Goal: Information Seeking & Learning: Learn about a topic

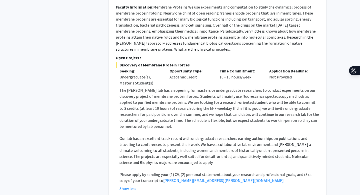
scroll to position [656, 0]
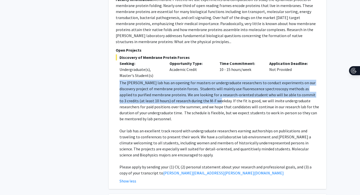
drag, startPoint x: 120, startPoint y: 70, endPoint x: 191, endPoint y: 88, distance: 73.5
click at [191, 88] on p "The [PERSON_NAME] lab has an opening for masters or undergraduate researchers t…" at bounding box center [220, 101] width 200 height 42
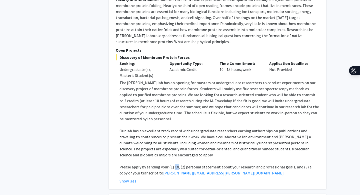
drag, startPoint x: 174, startPoint y: 149, endPoint x: 178, endPoint y: 148, distance: 3.9
click at [178, 164] on p "Please apply by sending your (1) CV, (2) personal statement about your research…" at bounding box center [220, 170] width 200 height 12
copy p "CV"
click at [111, 93] on div "[PERSON_NAME] Bookmark Compose Request Faculty Professor Departments: Departmen…" at bounding box center [218, 56] width 218 height 265
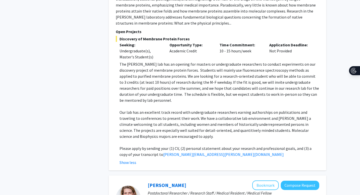
scroll to position [678, 0]
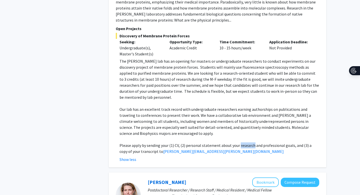
drag, startPoint x: 237, startPoint y: 128, endPoint x: 251, endPoint y: 126, distance: 13.6
click at [251, 142] on p "Please apply by sending your (1) CV, (2) personal statement about your research…" at bounding box center [220, 148] width 200 height 12
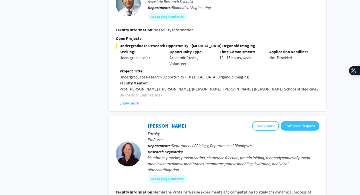
scroll to position [465, 0]
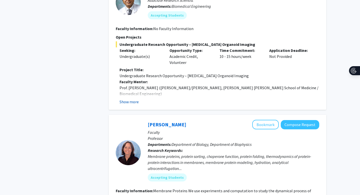
click at [130, 99] on button "Show more" at bounding box center [129, 102] width 19 height 6
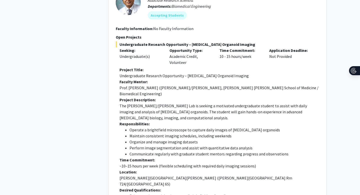
click at [123, 103] on p "The [PERSON_NAME]/[PERSON_NAME] Lab is seeking a motivated undergraduate studen…" at bounding box center [220, 112] width 200 height 18
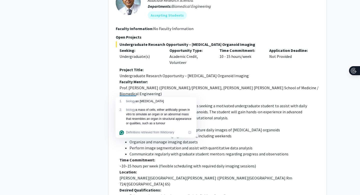
click at [191, 103] on p "The [PERSON_NAME]/[PERSON_NAME] Lab is seeking a motivated undergraduate studen…" at bounding box center [220, 112] width 200 height 18
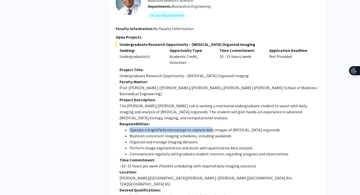
drag, startPoint x: 131, startPoint y: 108, endPoint x: 209, endPoint y: 107, distance: 78.0
click at [209, 127] on li "Operate a brightfield microscope to capture daily images of [MEDICAL_DATA] orga…" at bounding box center [225, 130] width 190 height 6
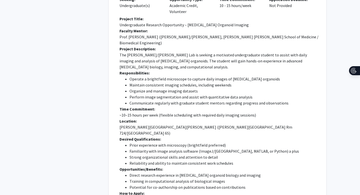
scroll to position [518, 0]
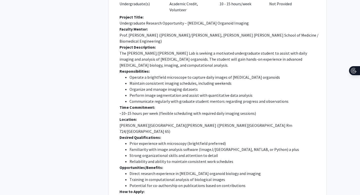
click at [198, 140] on li "Prior experience with microscopy (brightfield preferred)" at bounding box center [225, 143] width 190 height 6
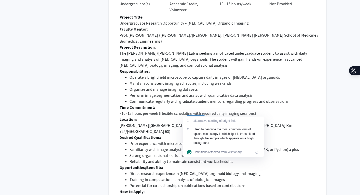
click at [197, 140] on li "Prior experience with microscopy (brightfield preferred)" at bounding box center [225, 143] width 190 height 6
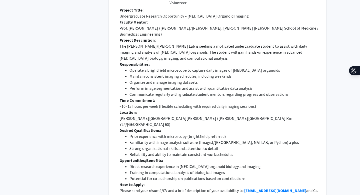
scroll to position [527, 0]
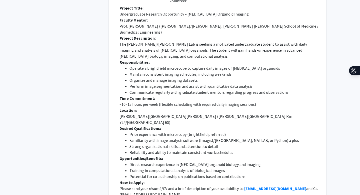
click at [175, 131] on li "Prior experience with microscopy (brightfield preferred)" at bounding box center [225, 134] width 190 height 6
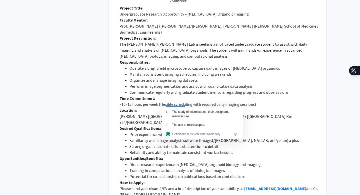
click at [175, 131] on li "Prior experience with microscopy (brightfield preferred)" at bounding box center [225, 134] width 190 height 6
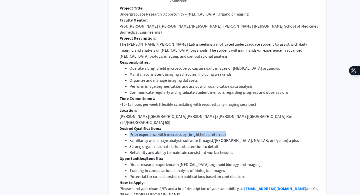
drag, startPoint x: 130, startPoint y: 105, endPoint x: 224, endPoint y: 106, distance: 94.0
click at [224, 131] on li "Prior experience with microscopy (brightfield preferred)" at bounding box center [225, 134] width 190 height 6
click at [197, 131] on li "Prior experience with microscopy (brightfield preferred)" at bounding box center [225, 134] width 190 height 6
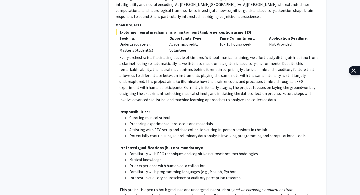
scroll to position [1143, 0]
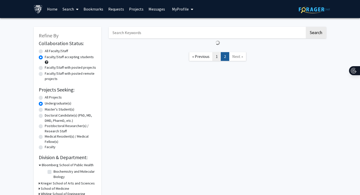
click at [216, 58] on link "1" at bounding box center [217, 56] width 9 height 9
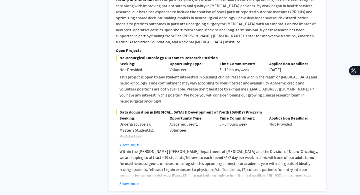
scroll to position [574, 0]
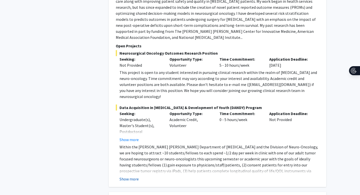
click at [132, 176] on button "Show more" at bounding box center [129, 179] width 19 height 6
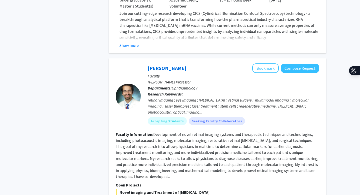
scroll to position [2211, 0]
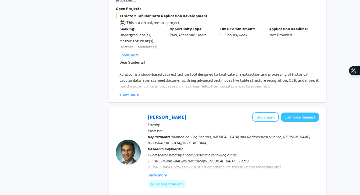
scroll to position [1585, 0]
click at [159, 171] on button "Show more" at bounding box center [157, 174] width 19 height 6
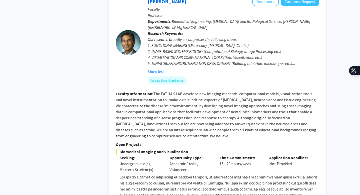
scroll to position [1701, 0]
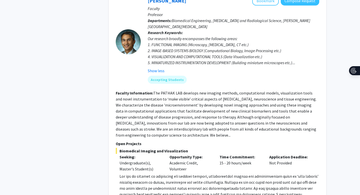
drag, startPoint x: 124, startPoint y: 146, endPoint x: 252, endPoint y: 147, distance: 127.8
drag, startPoint x: 132, startPoint y: 153, endPoint x: 198, endPoint y: 151, distance: 66.3
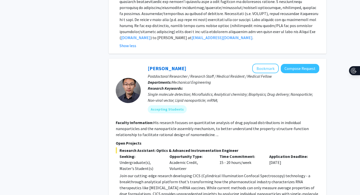
scroll to position [1926, 0]
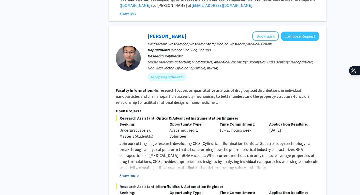
click at [130, 172] on button "Show more" at bounding box center [129, 175] width 19 height 6
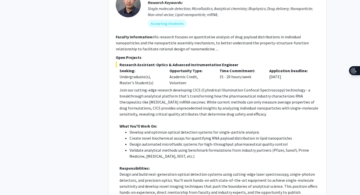
scroll to position [2025, 0]
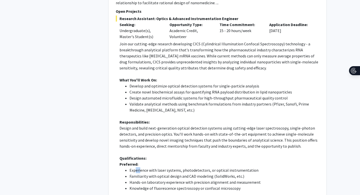
drag, startPoint x: 135, startPoint y: 115, endPoint x: 141, endPoint y: 118, distance: 6.5
click at [140, 167] on li "Experience with laser systems, photodetectors, or optical instrumentation" at bounding box center [225, 170] width 190 height 6
click at [144, 167] on li "Experience with laser systems, photodetectors, or optical instrumentation" at bounding box center [225, 170] width 190 height 6
drag, startPoint x: 131, startPoint y: 123, endPoint x: 209, endPoint y: 121, distance: 77.3
click at [209, 173] on li "Familiarity with optical design and CAD modeling (SolidWorks, etc.)" at bounding box center [225, 176] width 190 height 6
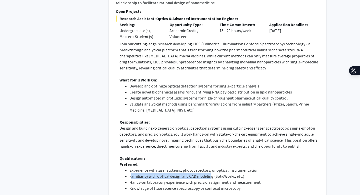
click at [209, 173] on li "Familiarity with optical design and CAD modeling (SolidWorks, etc.)" at bounding box center [225, 176] width 190 height 6
drag, startPoint x: 164, startPoint y: 127, endPoint x: 188, endPoint y: 134, distance: 25.7
click at [167, 179] on li "Hands-on laboratory experience with precision alignment and measurement" at bounding box center [225, 182] width 190 height 6
click at [199, 179] on li "Hands-on laboratory experience with precision alignment and measurement" at bounding box center [225, 182] width 190 height 6
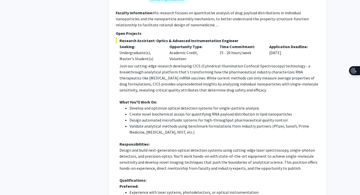
scroll to position [2005, 0]
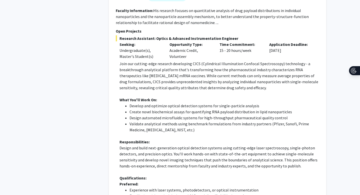
drag, startPoint x: 129, startPoint y: 154, endPoint x: 196, endPoint y: 153, distance: 66.3
drag, startPoint x: 130, startPoint y: 142, endPoint x: 212, endPoint y: 143, distance: 82.0
click at [212, 193] on li "Familiarity with optical design and CAD modeling (SolidWorks, etc.)" at bounding box center [225, 196] width 190 height 6
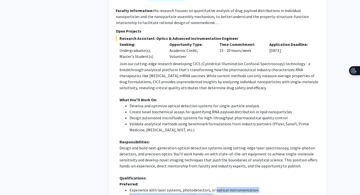
click at [212, 193] on li "Familiarity with optical design and CAD modeling (SolidWorks, etc.)" at bounding box center [225, 196] width 190 height 6
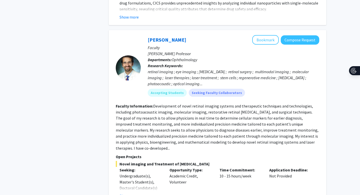
scroll to position [2413, 0]
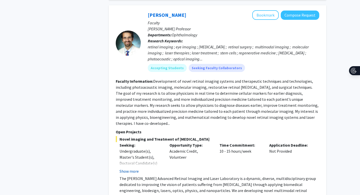
click at [134, 168] on button "Show more" at bounding box center [129, 171] width 19 height 6
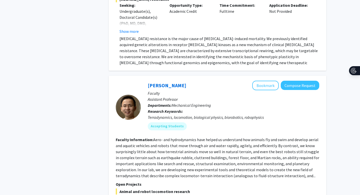
scroll to position [1220, 0]
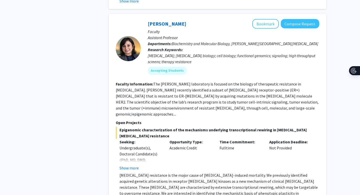
scroll to position [1105, 0]
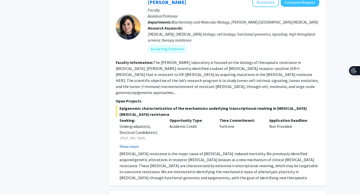
click at [132, 143] on button "Show more" at bounding box center [129, 146] width 19 height 6
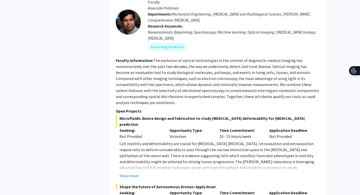
scroll to position [850, 0]
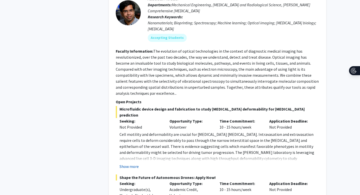
click at [130, 163] on button "Show more" at bounding box center [129, 166] width 19 height 6
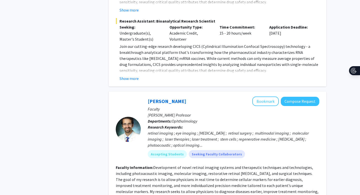
scroll to position [2552, 0]
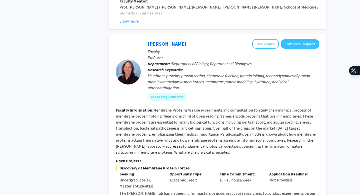
scroll to position [514, 0]
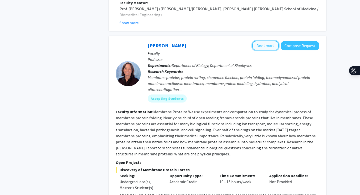
click at [270, 41] on button "Bookmark" at bounding box center [265, 46] width 27 height 10
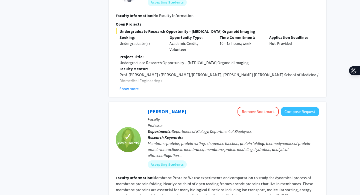
scroll to position [463, 0]
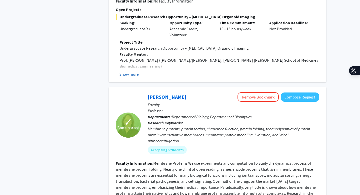
click at [130, 71] on button "Show more" at bounding box center [129, 74] width 19 height 6
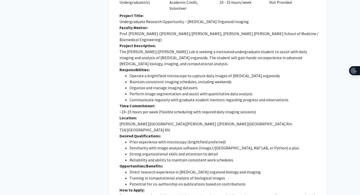
scroll to position [490, 0]
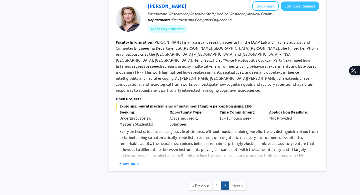
scroll to position [765, 0]
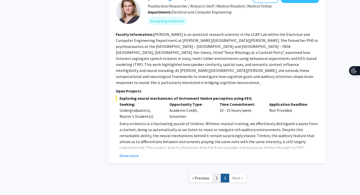
click at [216, 173] on link "1" at bounding box center [217, 177] width 9 height 9
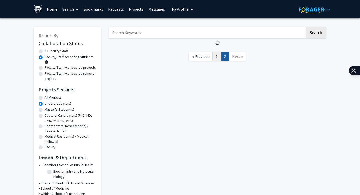
click at [217, 58] on link "1" at bounding box center [217, 56] width 9 height 9
